Goal: Information Seeking & Learning: Learn about a topic

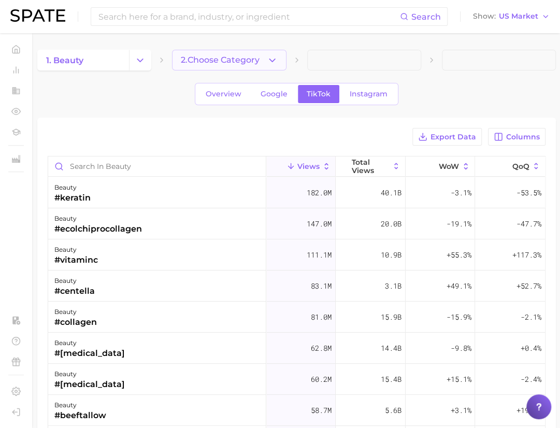
click at [260, 63] on span "2. Choose Category" at bounding box center [220, 59] width 79 height 9
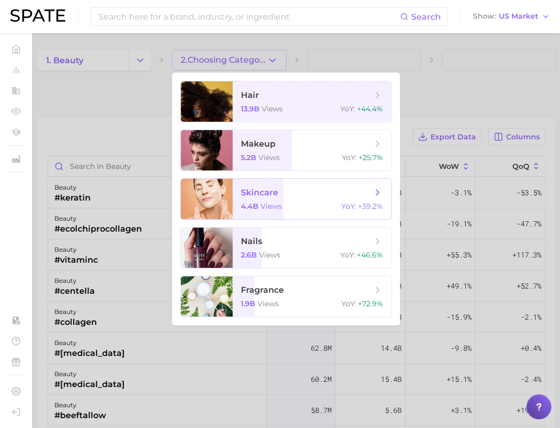
click at [281, 194] on span "skincare" at bounding box center [306, 192] width 131 height 11
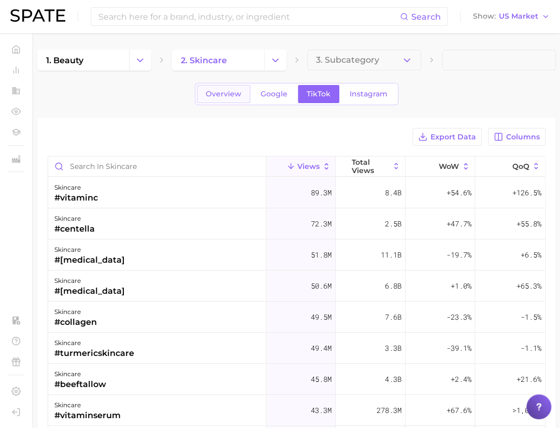
click at [234, 100] on link "Overview" at bounding box center [223, 94] width 53 height 18
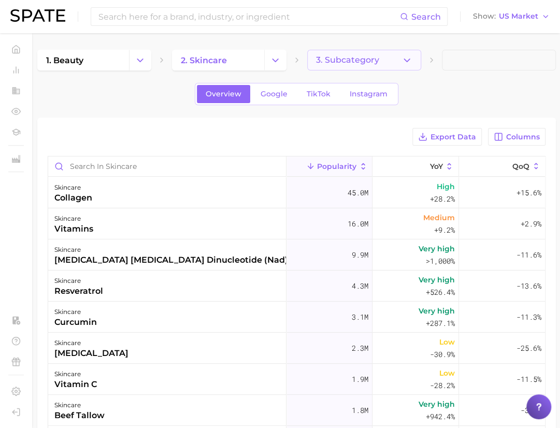
click at [406, 60] on icon "button" at bounding box center [407, 60] width 11 height 11
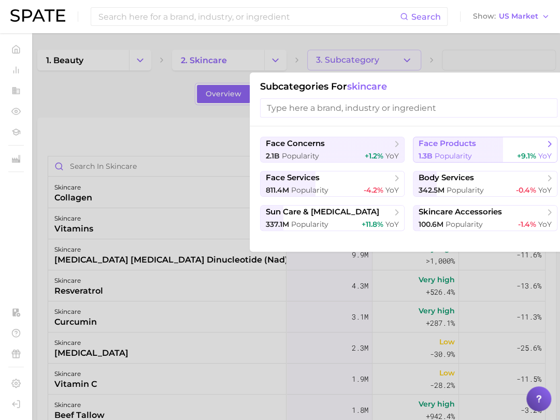
click at [467, 147] on span "face products" at bounding box center [448, 144] width 58 height 10
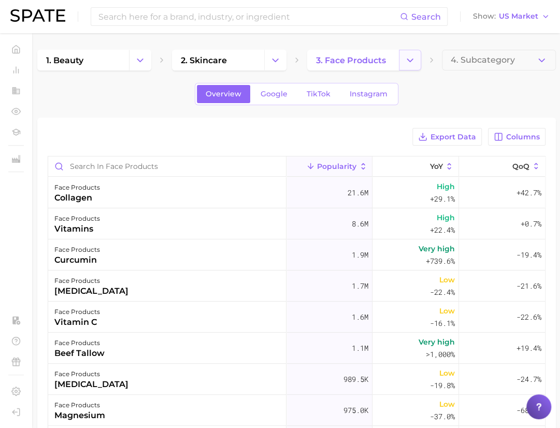
click at [407, 60] on icon "Change Category" at bounding box center [410, 60] width 11 height 11
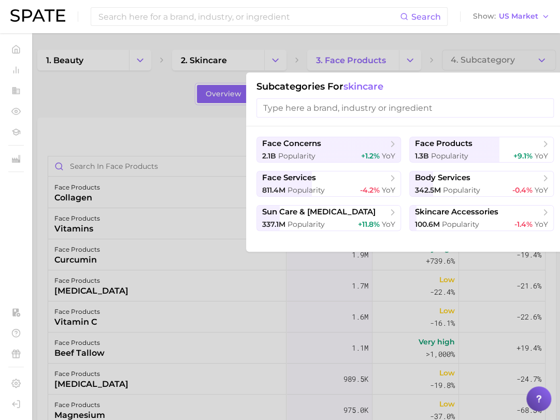
click at [188, 82] on div at bounding box center [280, 210] width 560 height 420
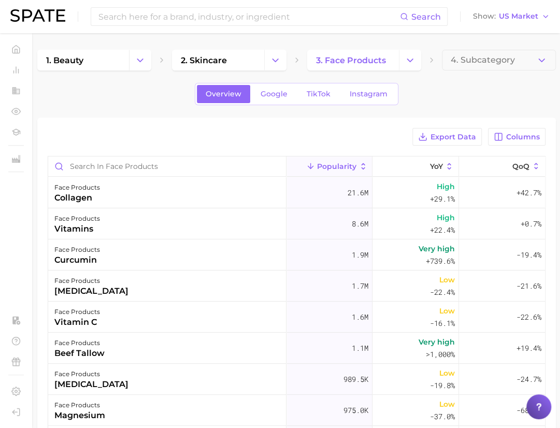
click at [266, 65] on button "Change Category" at bounding box center [275, 60] width 22 height 21
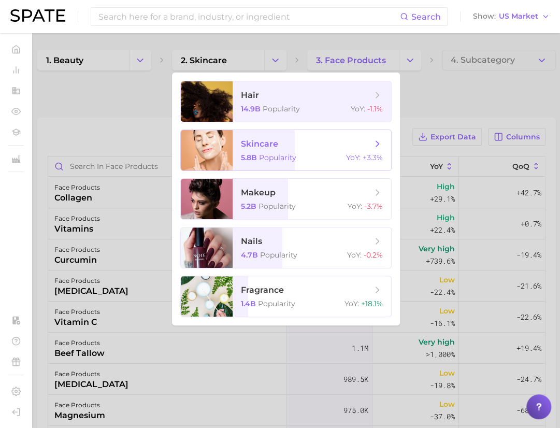
click at [273, 150] on span "skincare 5.8b Popularity YoY : +3.3%" at bounding box center [312, 150] width 159 height 40
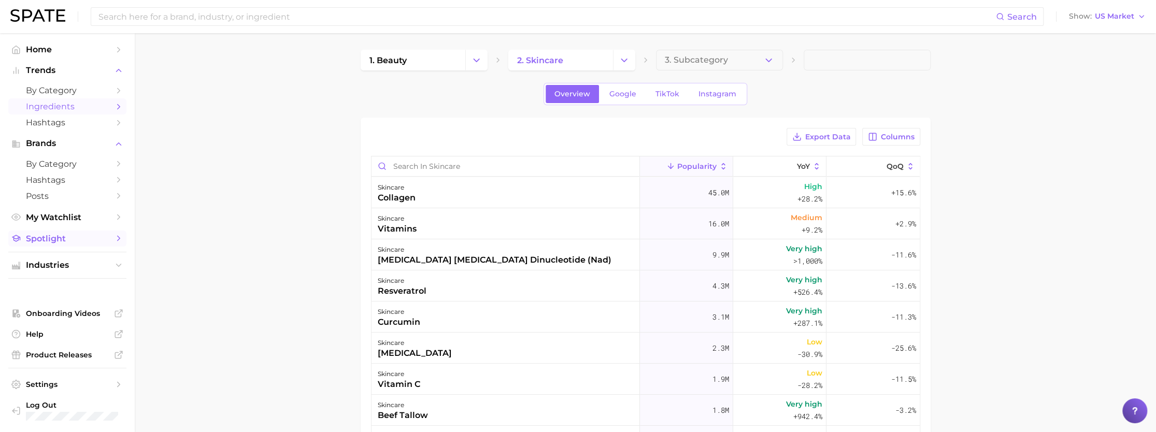
click at [41, 242] on span "Spotlight" at bounding box center [67, 239] width 83 height 10
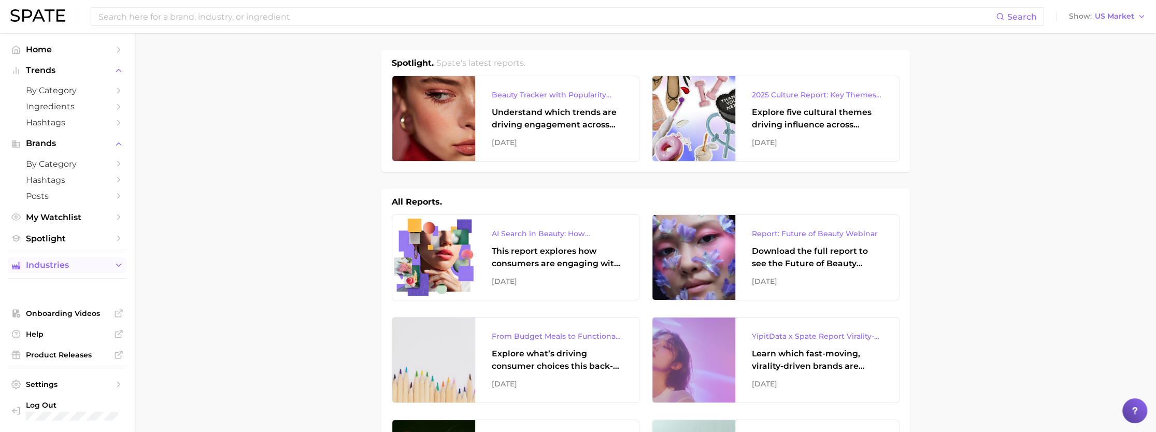
click at [51, 268] on span "Industries" at bounding box center [67, 265] width 83 height 9
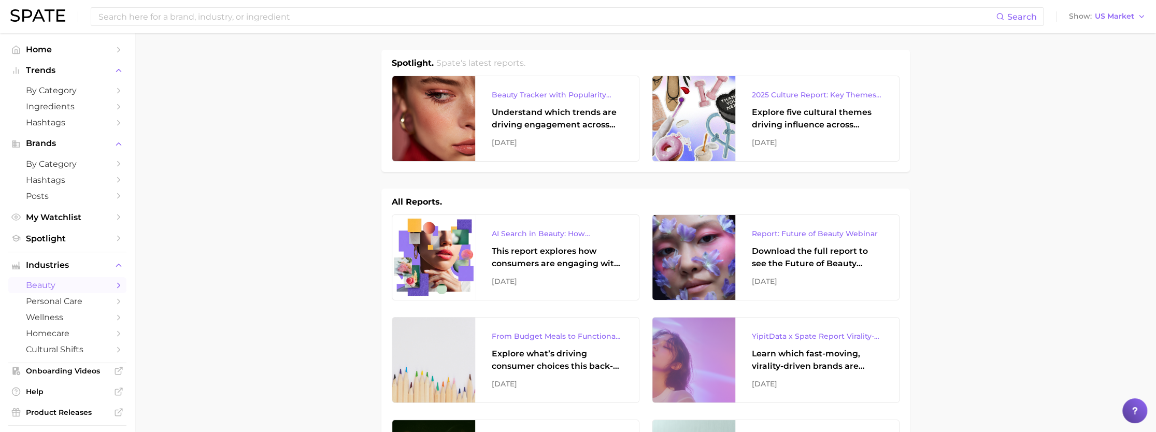
click at [64, 288] on span "beauty" at bounding box center [67, 285] width 83 height 10
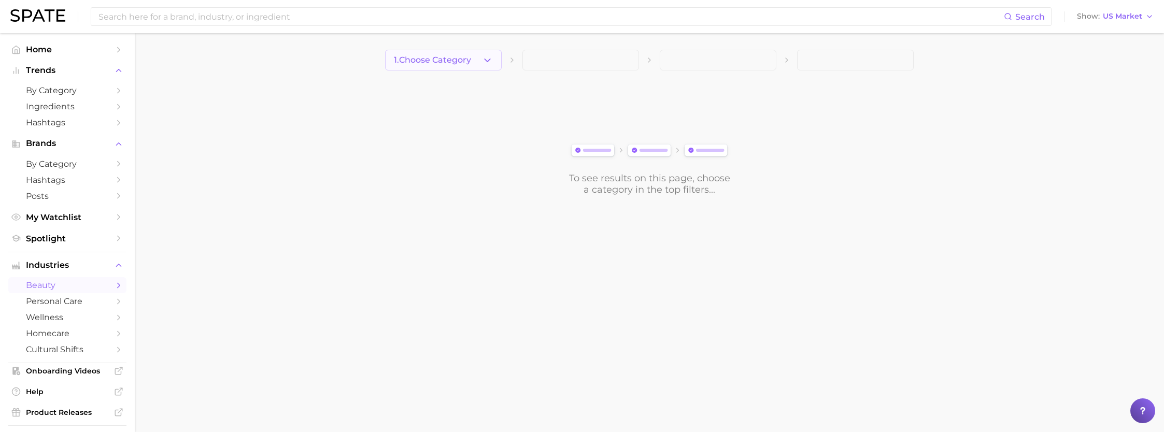
click at [484, 61] on icon "button" at bounding box center [487, 60] width 11 height 11
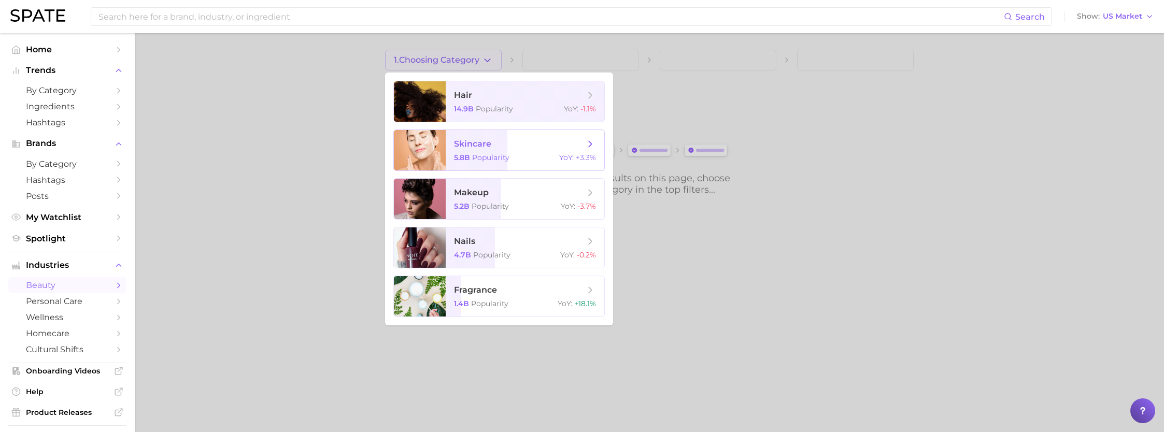
click at [513, 148] on span "skincare" at bounding box center [519, 143] width 131 height 11
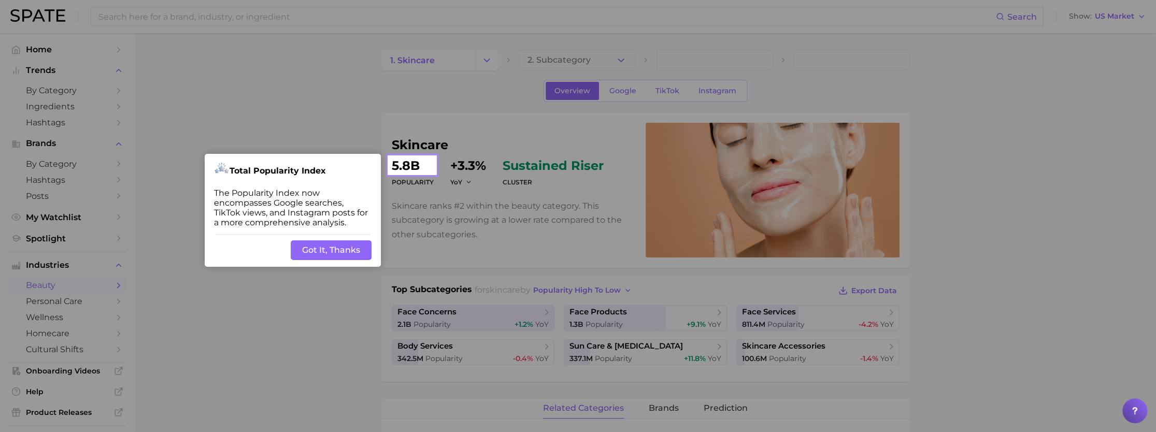
click at [320, 247] on button "Got It, Thanks" at bounding box center [331, 250] width 81 height 20
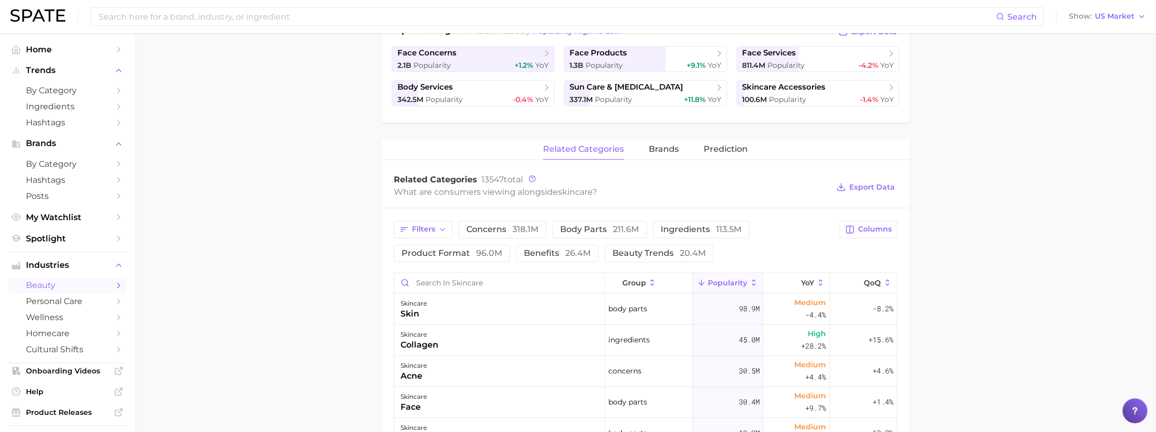
scroll to position [311, 0]
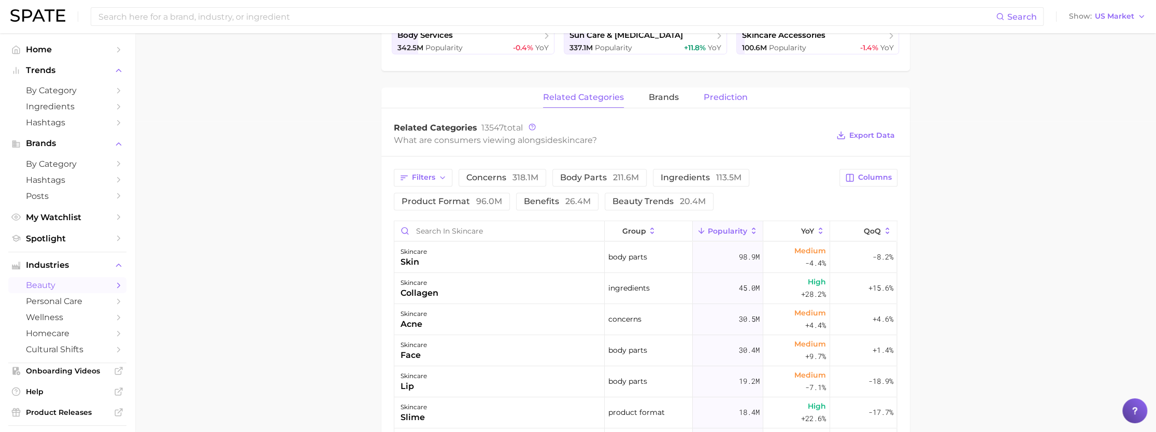
click at [560, 101] on span "Prediction" at bounding box center [726, 97] width 44 height 9
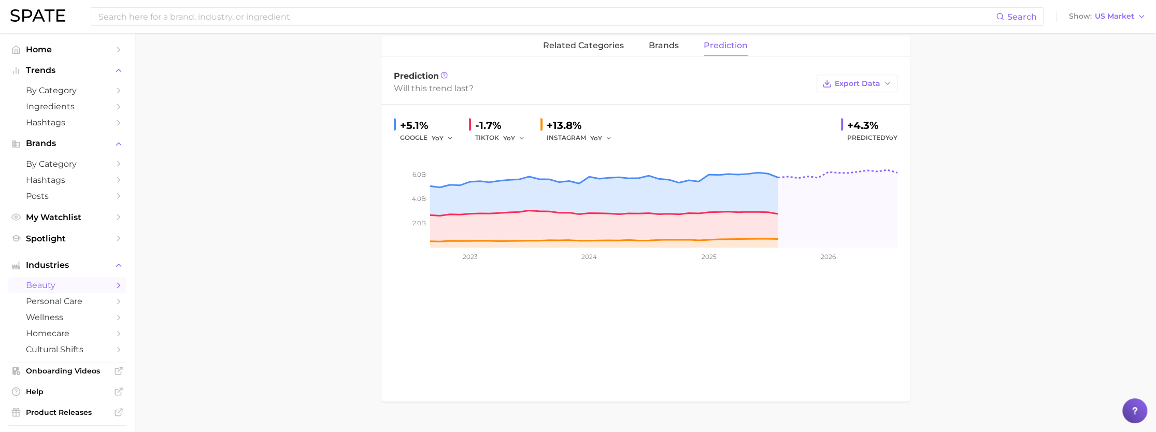
scroll to position [259, 0]
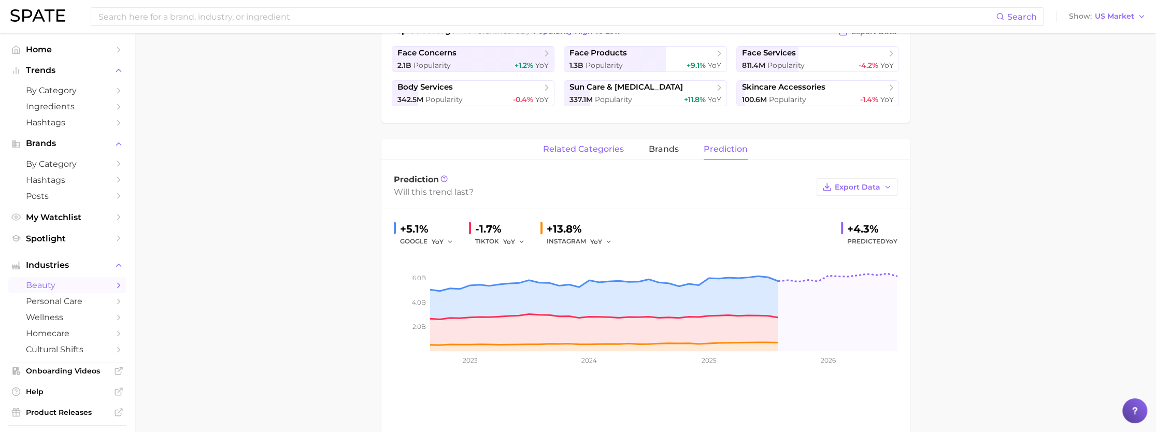
click at [560, 148] on span "related categories" at bounding box center [583, 149] width 81 height 9
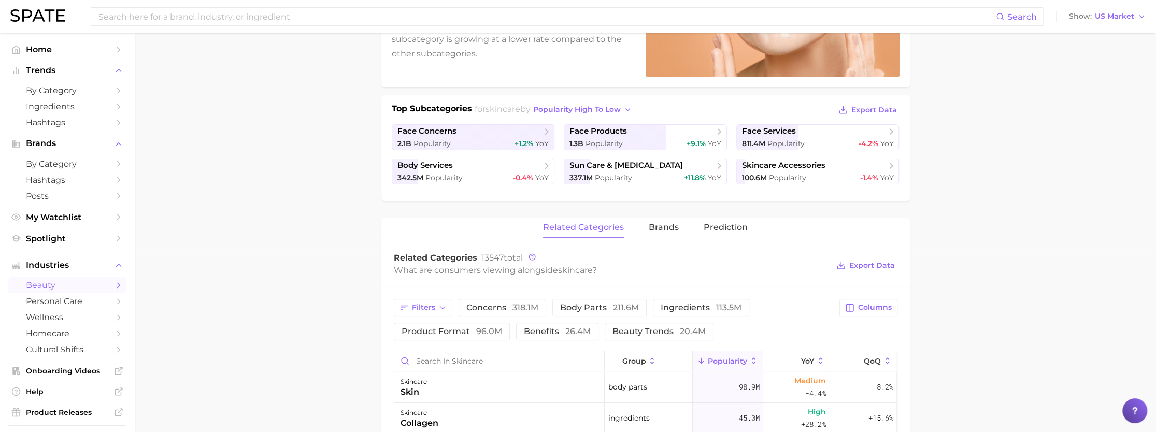
scroll to position [104, 0]
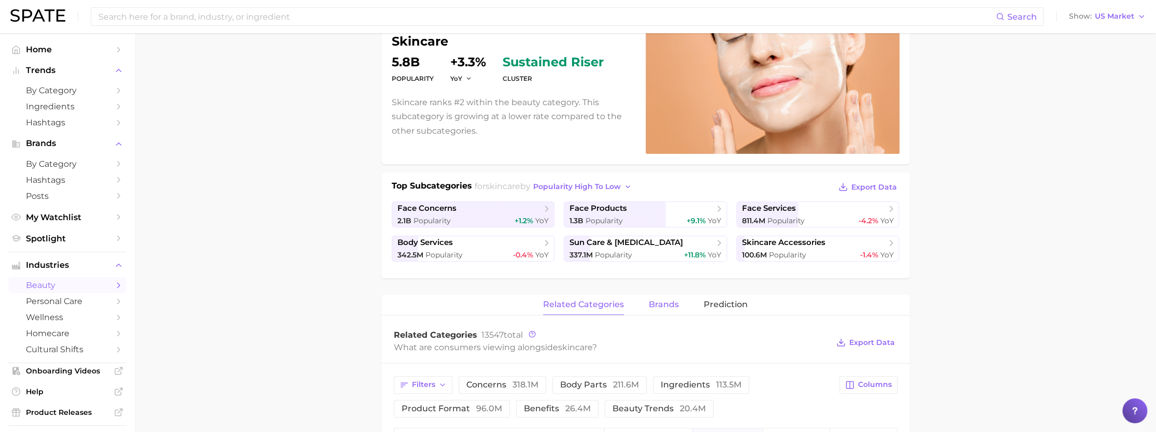
click at [560, 302] on span "brands" at bounding box center [664, 304] width 30 height 9
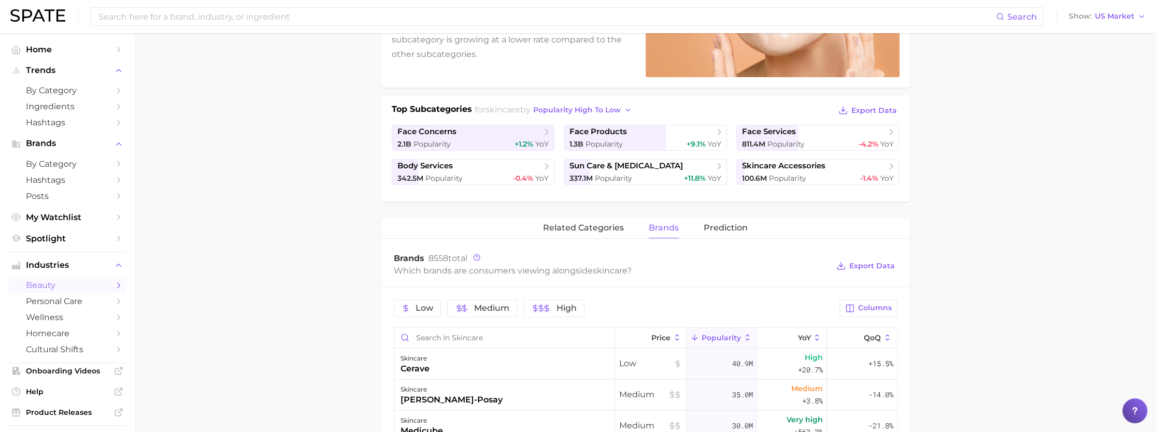
scroll to position [155, 0]
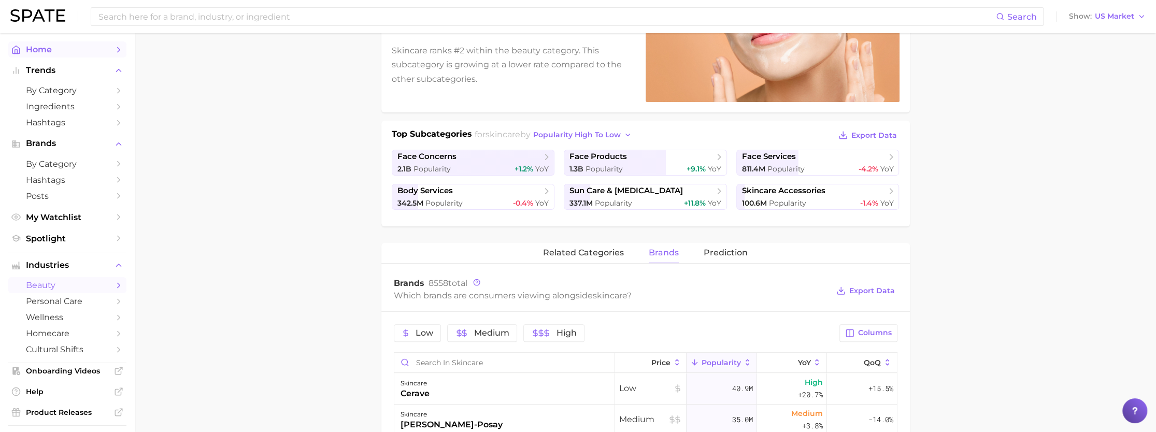
click at [61, 51] on span "Home" at bounding box center [67, 50] width 83 height 10
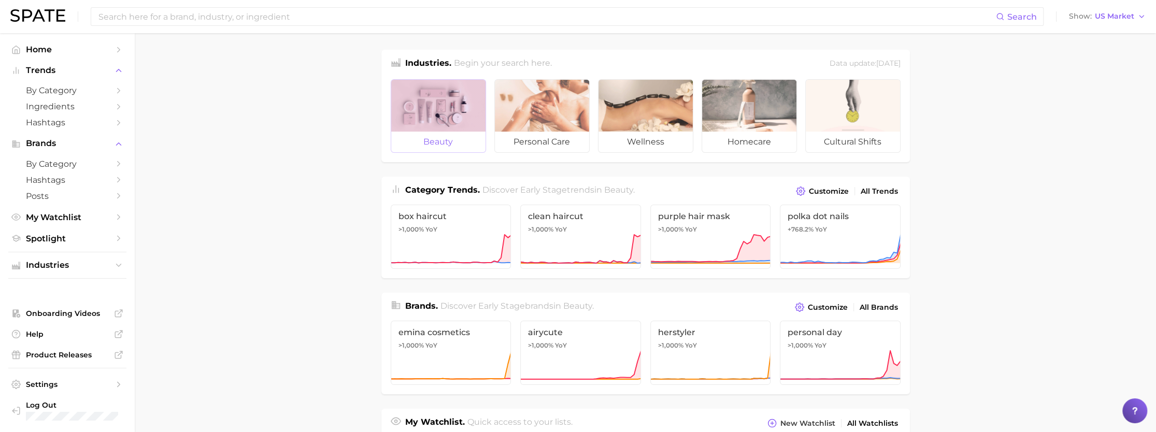
click at [426, 134] on span "beauty" at bounding box center [438, 142] width 94 height 21
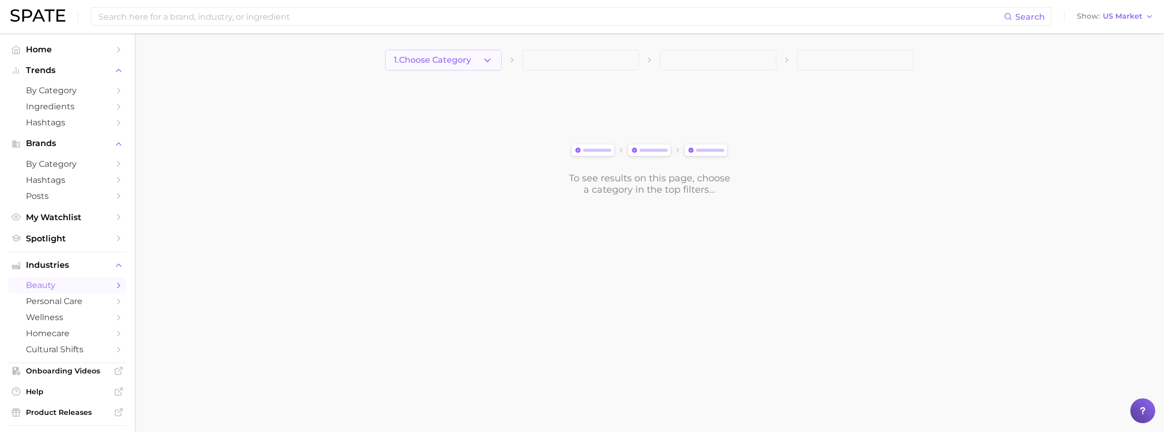
click at [489, 64] on icon "button" at bounding box center [487, 60] width 11 height 11
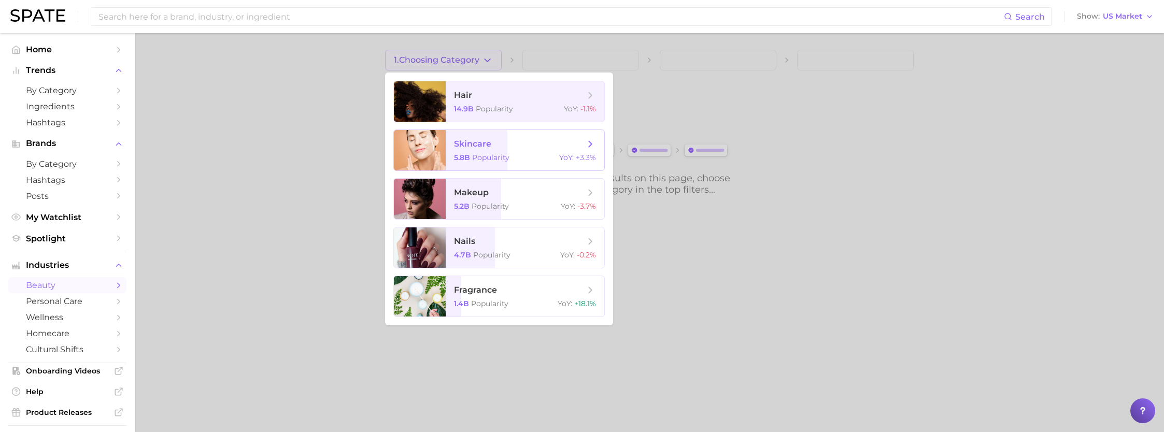
click at [500, 149] on span "skincare 5.8b Popularity YoY : +3.3%" at bounding box center [525, 150] width 159 height 40
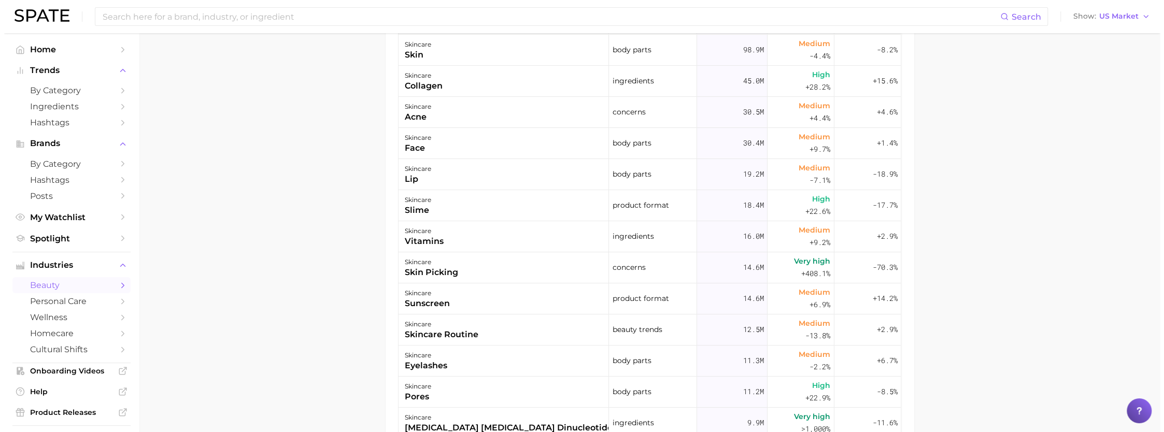
scroll to position [415, 0]
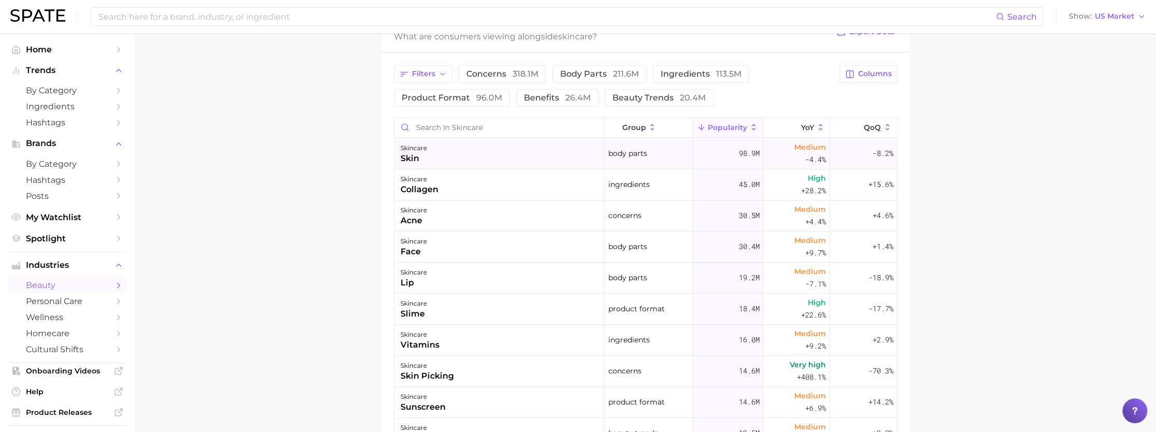
click at [394, 165] on div "skincare skin" at bounding box center [499, 153] width 210 height 31
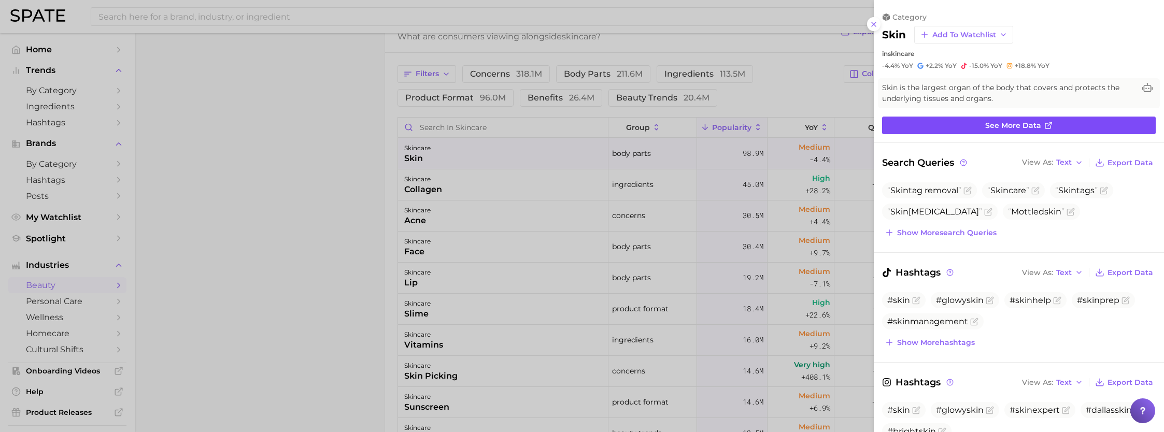
click at [560, 123] on span "See more data" at bounding box center [1013, 125] width 56 height 9
